Goal: Transaction & Acquisition: Purchase product/service

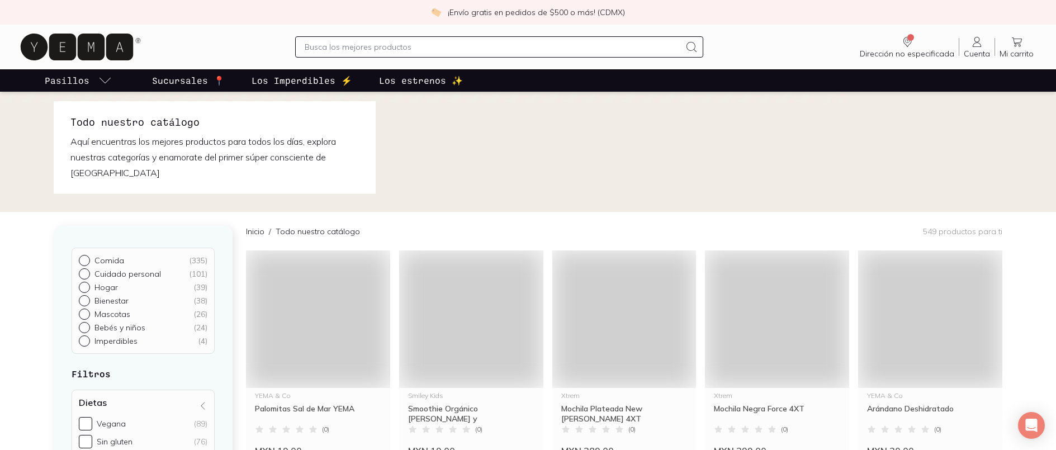
scroll to position [10, 0]
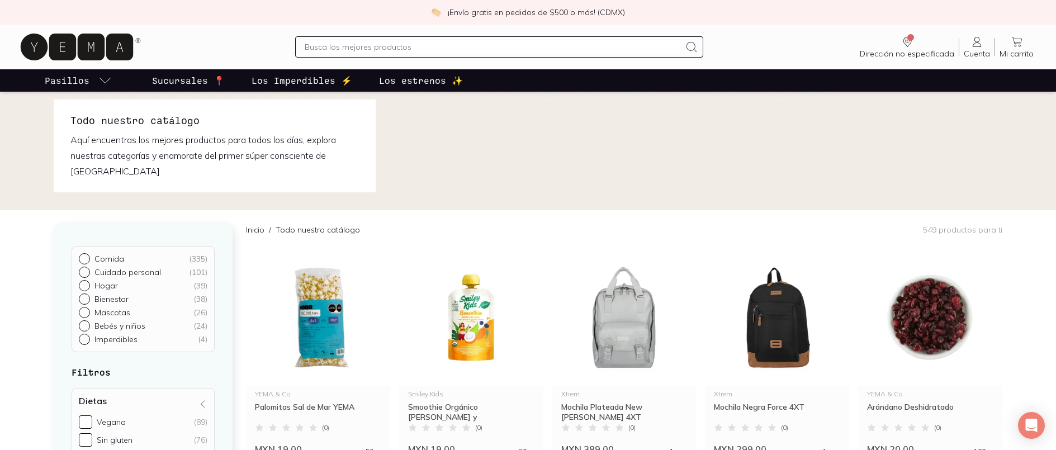
click at [395, 50] on input "text" at bounding box center [493, 46] width 376 height 13
type input "café"
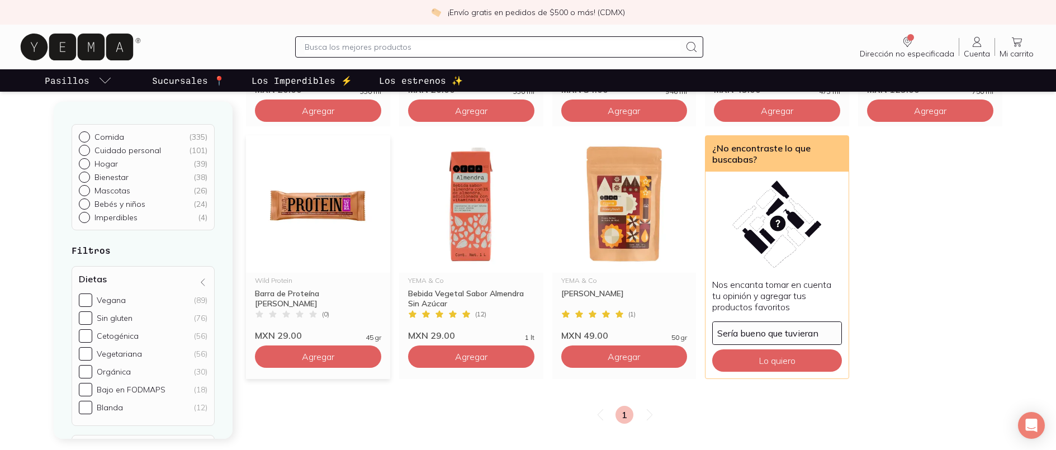
scroll to position [1067, 0]
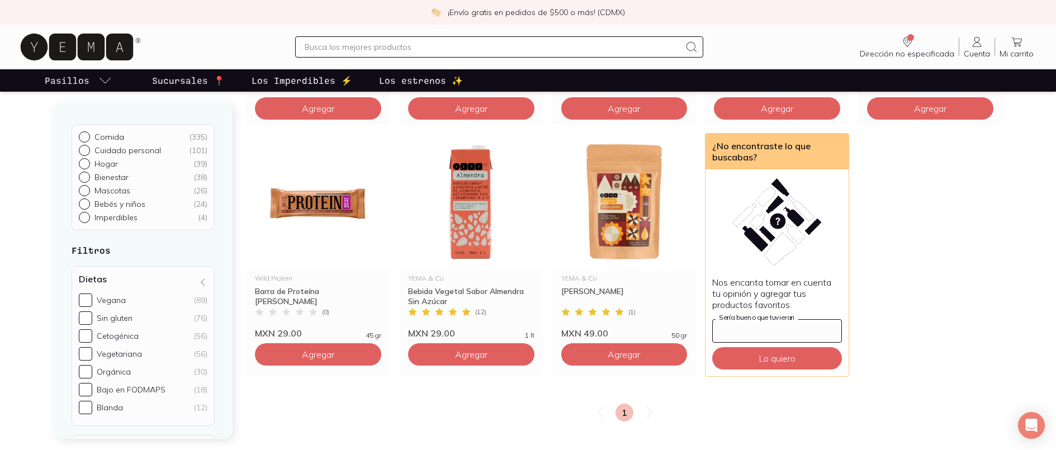
click at [769, 329] on input "Sería bueno que tuvieran" at bounding box center [777, 331] width 129 height 22
click at [459, 49] on input "text" at bounding box center [493, 46] width 376 height 13
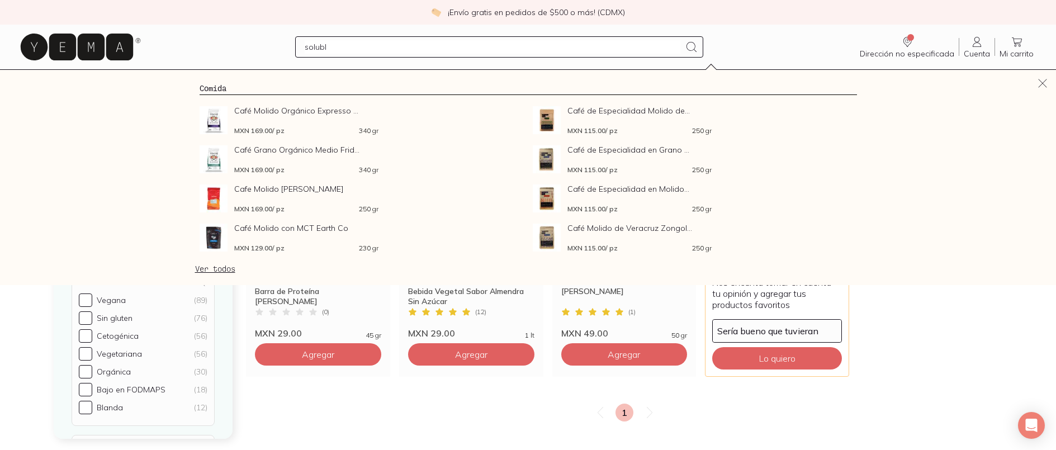
type input "soluble"
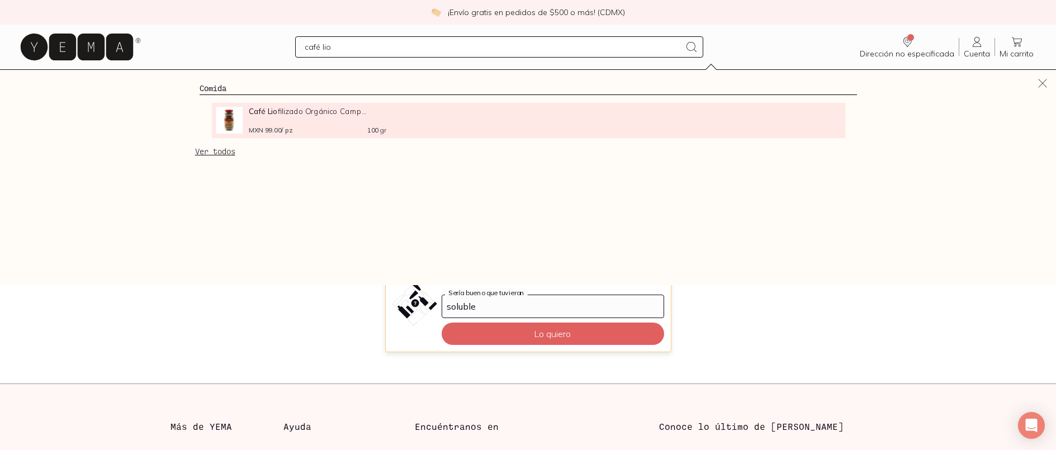
type input "café lio"
click at [266, 114] on strong "Café Lio" at bounding box center [263, 111] width 29 height 10
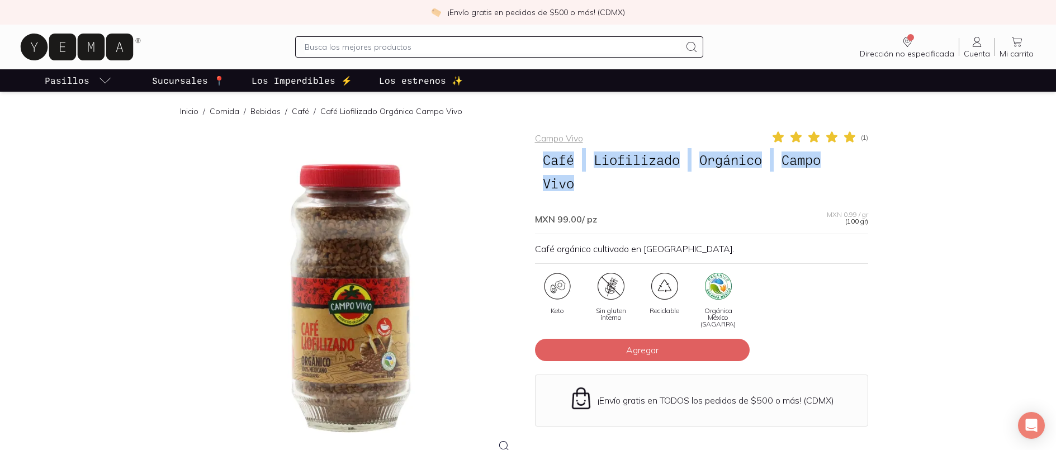
drag, startPoint x: 542, startPoint y: 159, endPoint x: 594, endPoint y: 196, distance: 64.2
click at [594, 196] on div "Campo Vivo ( 1 ) Café Liofilizado Orgánico Campo Vivo MXN 99.00 / pz MXN 0.99 /…" at bounding box center [701, 325] width 333 height 391
copy h1 "Café Liofilizado Orgánico Campo Vivo"
